Goal: Task Accomplishment & Management: Use online tool/utility

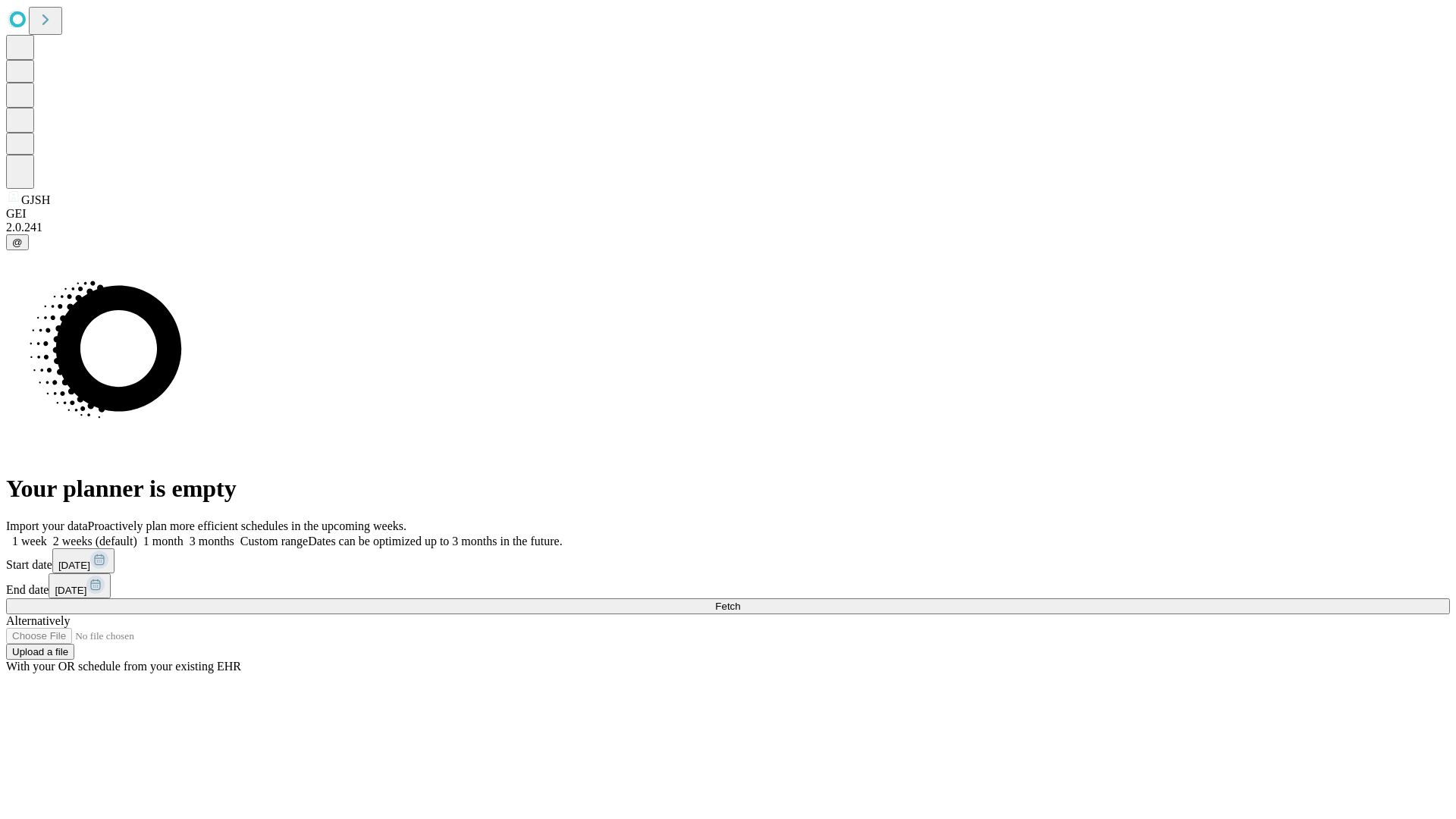
click at [740, 601] on span "Fetch" at bounding box center [727, 607] width 25 height 11
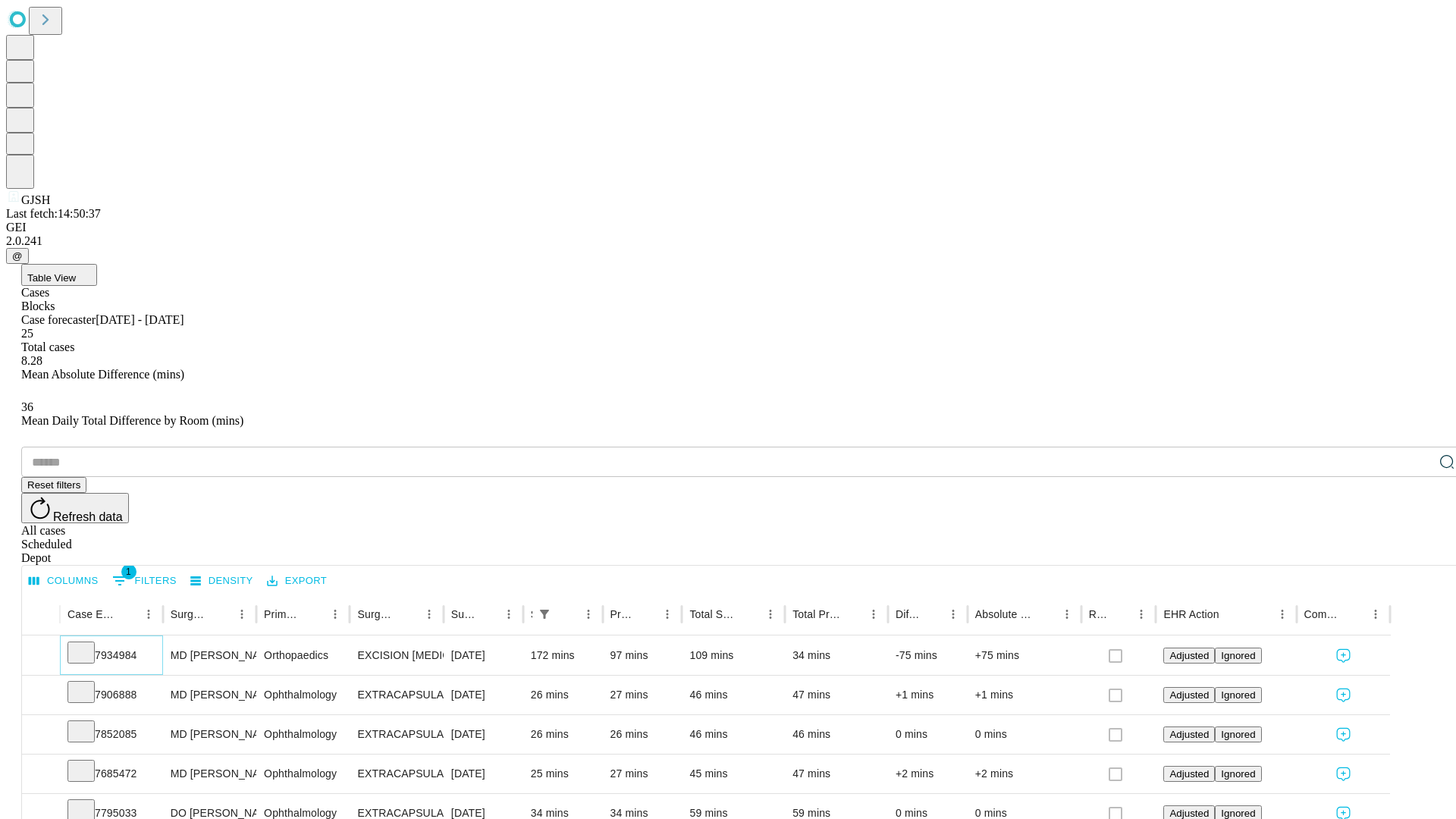
click at [89, 644] on icon at bounding box center [82, 651] width 15 height 15
